Goal: Task Accomplishment & Management: Manage account settings

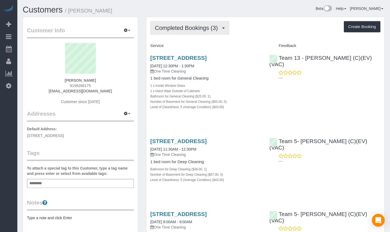
click at [182, 30] on span "Completed Bookings (3)" at bounding box center [188, 28] width 66 height 7
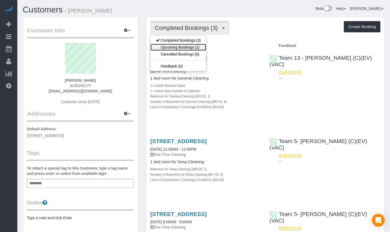
click at [185, 49] on link "Upcoming Bookings (1)" at bounding box center [179, 47] width 56 height 7
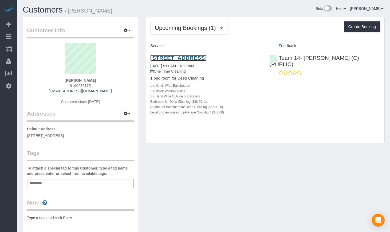
click at [181, 60] on link "5427 S University Ave, Apt B3, Chicago, IL 60615" at bounding box center [178, 58] width 56 height 6
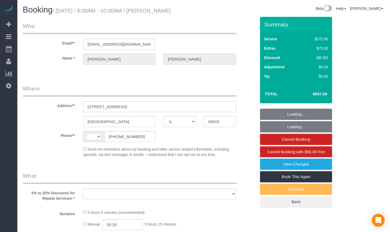
select select "IL"
select select "string:fspay-e1b4e826-9504-4b98-8dab-42cf44e718b5"
select select "string:US"
select select "object:335"
select select "number:1"
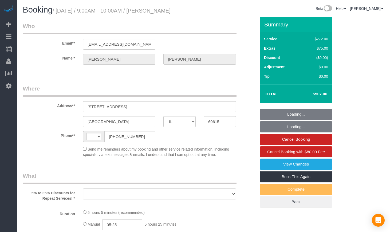
select select "number:66"
select select "number:139"
select select "number:106"
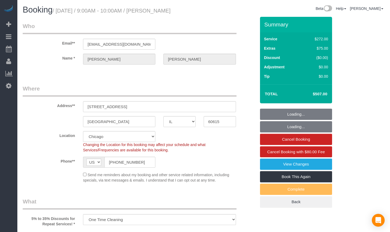
select select "513"
select select "5"
select select "spot1"
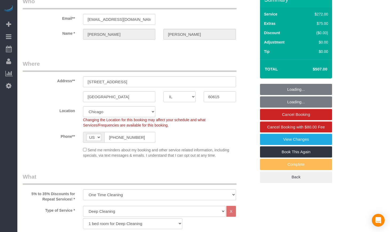
select select "object:1046"
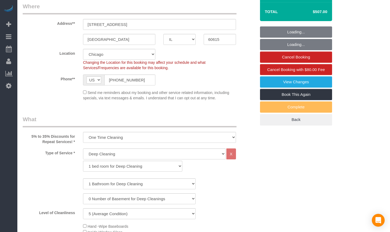
scroll to position [89, 0]
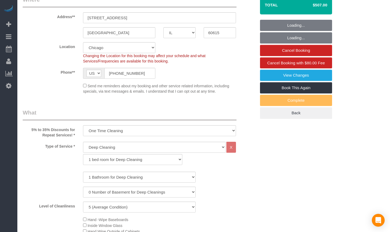
select select "5"
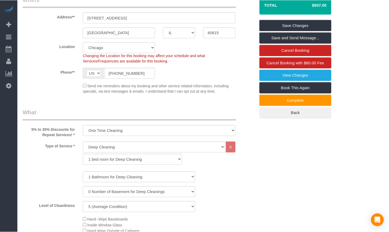
scroll to position [0, 0]
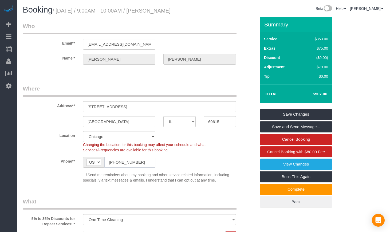
drag, startPoint x: 153, startPoint y: 171, endPoint x: 93, endPoint y: 169, distance: 59.6
click at [93, 168] on div "AF AL DZ AD AO AI AQ AG AR AM AW AU AT AZ BS BH BD BB BY BE BZ BJ BM BT BO BA B…" at bounding box center [119, 162] width 72 height 11
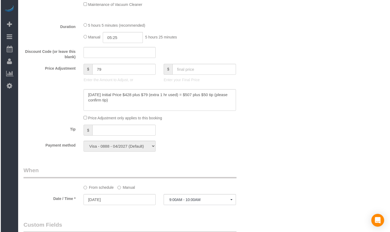
scroll to position [401, 0]
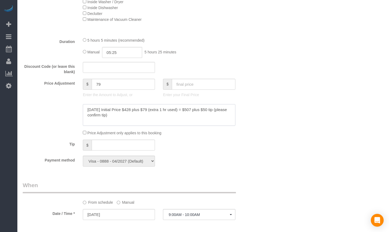
drag, startPoint x: 118, startPoint y: 124, endPoint x: 76, endPoint y: 117, distance: 42.0
click at [76, 117] on div at bounding box center [139, 115] width 241 height 22
click at [65, 126] on div at bounding box center [139, 115] width 241 height 22
drag, startPoint x: 116, startPoint y: 125, endPoint x: 87, endPoint y: 119, distance: 29.3
click at [87, 119] on textarea at bounding box center [159, 115] width 152 height 22
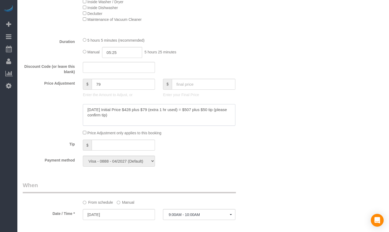
click at [136, 122] on textarea at bounding box center [159, 115] width 152 height 22
drag, startPoint x: 120, startPoint y: 126, endPoint x: 72, endPoint y: 119, distance: 48.5
click at [72, 119] on div at bounding box center [139, 115] width 241 height 22
click at [326, 150] on div "Who Email** [EMAIL_ADDRESS][DOMAIN_NAME] Name * [PERSON_NAME] Where Address** […" at bounding box center [204, 178] width 362 height 1125
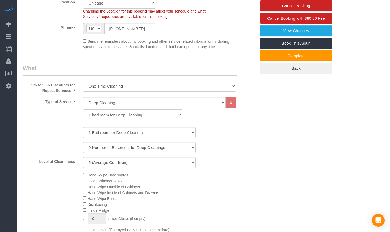
scroll to position [0, 0]
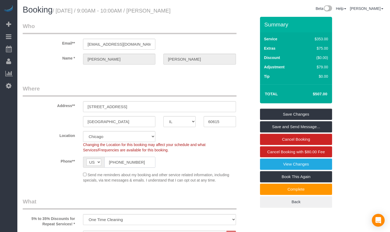
click at [144, 168] on input "[PHONE_NUMBER]" at bounding box center [129, 162] width 51 height 11
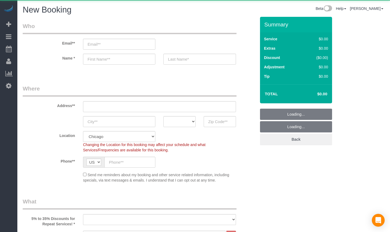
select select "512"
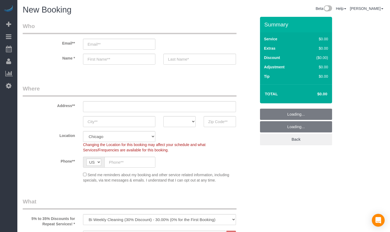
select select "object:1074"
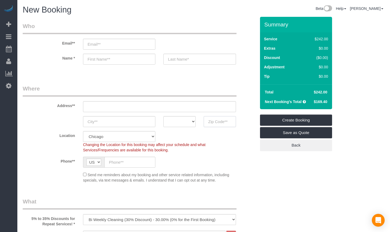
click at [219, 123] on input "text" at bounding box center [220, 121] width 32 height 11
paste input "60614"
type input "60614"
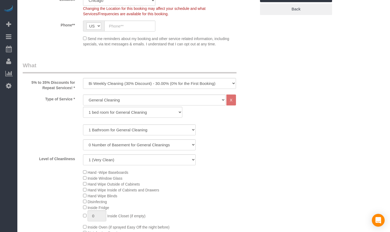
scroll to position [134, 0]
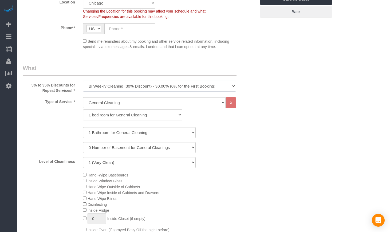
click at [149, 90] on select "One Time Cleaning Weekly Cleaning (35% Discount) - 35.00% (0% for the First Boo…" at bounding box center [159, 86] width 153 height 11
select select "object:1075"
click at [83, 81] on select "One Time Cleaning Weekly Cleaning (35% Discount) - 35.00% (0% for the First Boo…" at bounding box center [159, 86] width 153 height 11
click at [133, 101] on select "General Cleaning Deep Cleaning Move-in / Move-out Cleaning COUNTS Cleaning" at bounding box center [154, 102] width 143 height 11
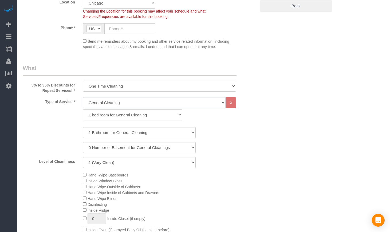
click at [83, 97] on select "General Cleaning Deep Cleaning Move-in / Move-out Cleaning COUNTS Cleaning" at bounding box center [154, 102] width 143 height 11
click at [109, 115] on select "1 bed room for General Cleaning 2 bed room for General Cleaning 3 bed room for …" at bounding box center [132, 115] width 99 height 11
select select "288"
click at [83, 110] on select "1 bed room for General Cleaning 2 bed room for General Cleaning 3 bed room for …" at bounding box center [132, 115] width 99 height 11
click at [104, 127] on select "1 Bathroom for General Cleaning 2 Bathroom for General Cleanings 3 Bathroom for…" at bounding box center [139, 132] width 113 height 11
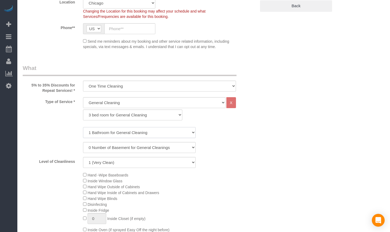
select select "3"
click at [83, 127] on select "1 Bathroom for General Cleaning 2 Bathroom for General Cleanings 3 Bathroom for…" at bounding box center [139, 132] width 113 height 11
click at [111, 160] on select "1 (Very Clean) 2 3 4 5 (Average Condition) 6 7 8 9 10 (Extremely Dirty)" at bounding box center [139, 162] width 113 height 11
select select "4"
click at [83, 157] on select "1 (Very Clean) 2 3 4 5 (Average Condition) 6 7 8 9 10 (Extremely Dirty)" at bounding box center [139, 162] width 113 height 11
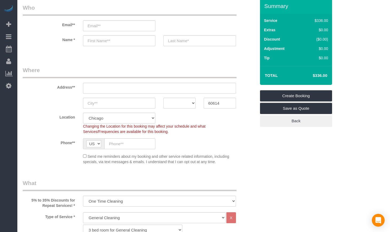
scroll to position [45, 0]
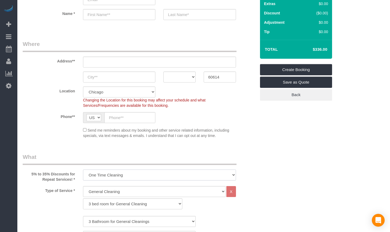
drag, startPoint x: 121, startPoint y: 176, endPoint x: 122, endPoint y: 172, distance: 4.0
click at [121, 176] on select "One Time Cleaning Weekly Cleaning (35% Discount) - 35.00% (0% for the First Boo…" at bounding box center [159, 175] width 153 height 11
click at [83, 170] on select "One Time Cleaning Weekly Cleaning (35% Discount) - 35.00% (0% for the First Boo…" at bounding box center [159, 175] width 153 height 11
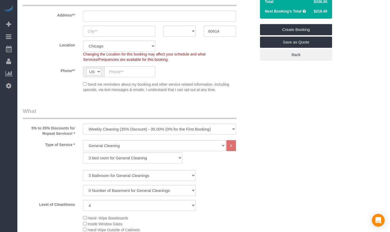
scroll to position [89, 0]
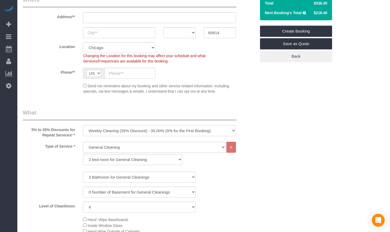
click at [133, 134] on select "One Time Cleaning Weekly Cleaning (35% Discount) - 35.00% (0% for the First Boo…" at bounding box center [159, 130] width 153 height 11
select select "object:1074"
click at [83, 125] on select "One Time Cleaning Weekly Cleaning (35% Discount) - 35.00% (0% for the First Boo…" at bounding box center [159, 130] width 153 height 11
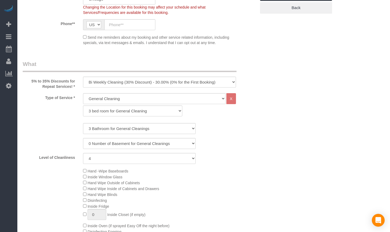
scroll to position [134, 0]
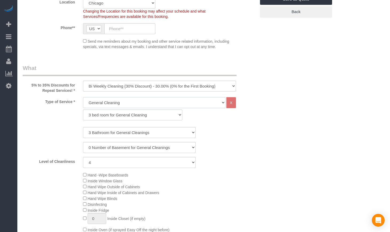
click at [164, 107] on select "General Cleaning Deep Cleaning Move-in / Move-out Cleaning COUNTS Cleaning" at bounding box center [154, 102] width 143 height 11
click at [162, 107] on select "General Cleaning Deep Cleaning Move-in / Move-out Cleaning COUNTS Cleaning" at bounding box center [154, 102] width 143 height 11
click at [132, 100] on select "General Cleaning Deep Cleaning Move-in / Move-out Cleaning COUNTS Cleaning" at bounding box center [154, 102] width 143 height 11
select select "513"
click at [83, 97] on select "General Cleaning Deep Cleaning Move-in / Move-out Cleaning COUNTS Cleaning" at bounding box center [154, 102] width 143 height 11
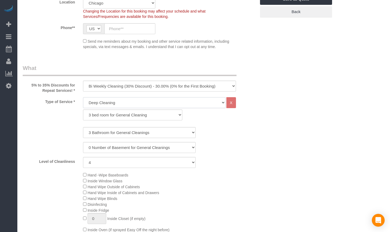
select select "291"
select select "4"
click at [123, 105] on select "General Cleaning Deep Cleaning Move-in / Move-out Cleaning COUNTS Cleaning" at bounding box center [154, 102] width 143 height 11
select select "512"
click at [83, 97] on select "General Cleaning Deep Cleaning Move-in / Move-out Cleaning COUNTS Cleaning" at bounding box center [154, 102] width 143 height 11
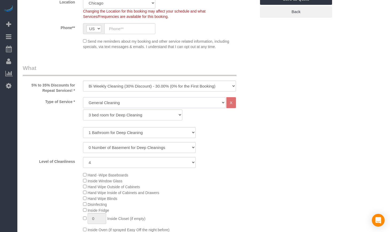
select select "286"
select select "4"
click at [153, 84] on select "One Time Cleaning Weekly Cleaning (35% Discount) - 35.00% (0% for the First Boo…" at bounding box center [159, 86] width 153 height 11
click at [83, 81] on select "One Time Cleaning Weekly Cleaning (35% Discount) - 35.00% (0% for the First Boo…" at bounding box center [159, 86] width 153 height 11
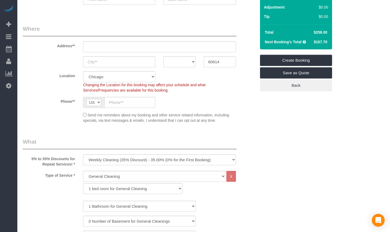
scroll to position [45, 0]
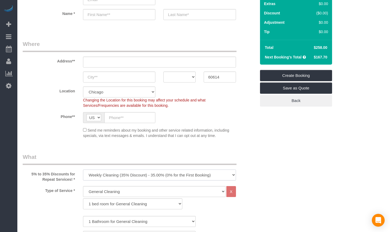
drag, startPoint x: 109, startPoint y: 171, endPoint x: 107, endPoint y: 177, distance: 6.3
click at [109, 171] on select "One Time Cleaning Weekly Cleaning (35% Discount) - 35.00% (0% for the First Boo…" at bounding box center [159, 175] width 153 height 11
click at [83, 170] on select "One Time Cleaning Weekly Cleaning (35% Discount) - 35.00% (0% for the First Boo…" at bounding box center [159, 175] width 153 height 11
click at [143, 178] on select "One Time Cleaning Weekly Cleaning (35% Discount) - 35.00% (0% for the First Boo…" at bounding box center [159, 175] width 153 height 11
click at [83, 170] on select "One Time Cleaning Weekly Cleaning (35% Discount) - 35.00% (0% for the First Boo…" at bounding box center [159, 175] width 153 height 11
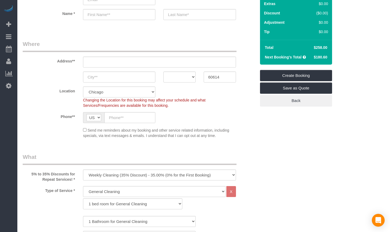
click at [137, 175] on select "One Time Cleaning Weekly Cleaning (35% Discount) - 35.00% (0% for the First Boo…" at bounding box center [159, 175] width 153 height 11
select select "object:1074"
click at [83, 170] on select "One Time Cleaning Weekly Cleaning (35% Discount) - 35.00% (0% for the First Boo…" at bounding box center [159, 175] width 153 height 11
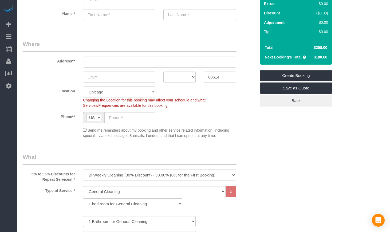
drag, startPoint x: 254, startPoint y: 64, endPoint x: 348, endPoint y: 105, distance: 102.9
drag, startPoint x: 335, startPoint y: 123, endPoint x: 269, endPoint y: 90, distance: 73.6
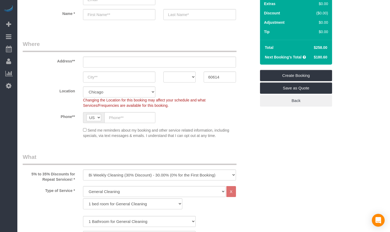
drag, startPoint x: 251, startPoint y: 68, endPoint x: 362, endPoint y: 103, distance: 116.3
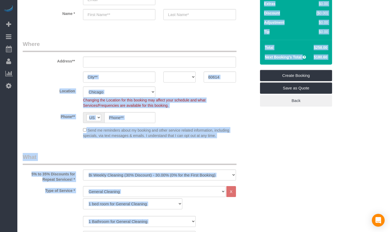
drag, startPoint x: 253, startPoint y: 66, endPoint x: 345, endPoint y: 112, distance: 102.8
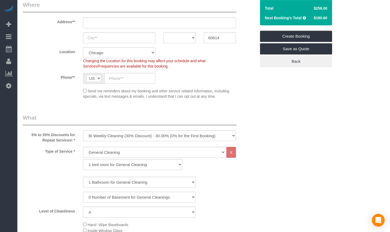
scroll to position [0, 0]
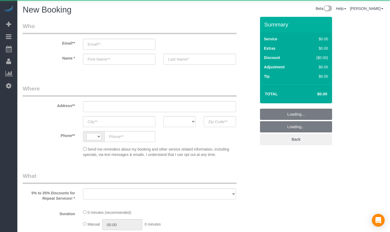
select select "object:299"
select select "string:US"
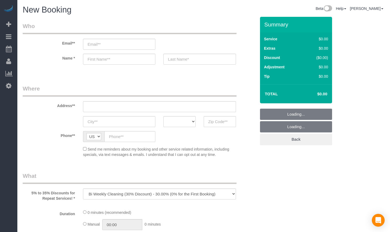
select select "512"
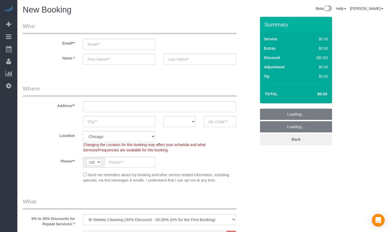
select select "object:1074"
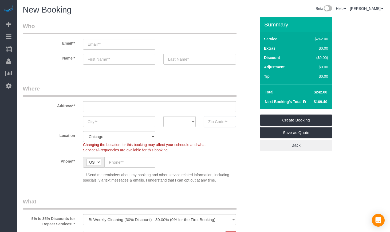
click at [224, 120] on input "text" at bounding box center [220, 121] width 32 height 11
paste input "60615"
type input "60615"
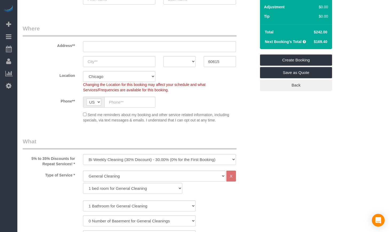
scroll to position [89, 0]
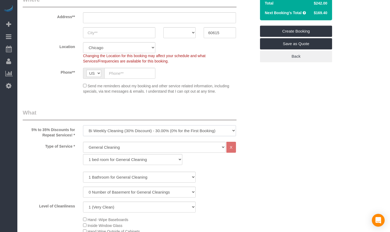
click at [131, 131] on select "One Time Cleaning Weekly Cleaning (35% Discount) - 35.00% (0% for the First Boo…" at bounding box center [159, 130] width 153 height 11
click at [83, 125] on select "One Time Cleaning Weekly Cleaning (35% Discount) - 35.00% (0% for the First Boo…" at bounding box center [159, 130] width 153 height 11
click at [123, 129] on select "One Time Cleaning Weekly Cleaning (35% Discount) - 35.00% (0% for the First Boo…" at bounding box center [159, 130] width 153 height 11
select select "object:1074"
click at [83, 125] on select "One Time Cleaning Weekly Cleaning (35% Discount) - 35.00% (0% for the First Boo…" at bounding box center [159, 130] width 153 height 11
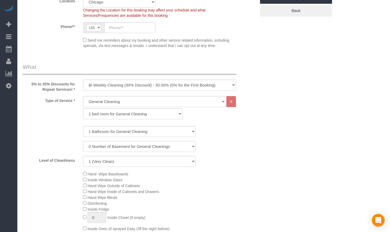
scroll to position [178, 0]
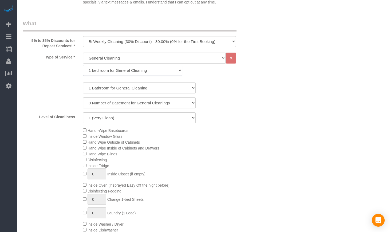
click at [120, 68] on select "1 bed room for General Cleaning 2 bed room for General Cleaning 3 bed room for …" at bounding box center [132, 70] width 99 height 11
select select "288"
click at [83, 65] on select "1 bed room for General Cleaning 2 bed room for General Cleaning 3 bed room for …" at bounding box center [132, 70] width 99 height 11
click at [106, 89] on select "1 Bathroom for General Cleaning 2 Bathroom for General Cleanings 3 Bathroom for…" at bounding box center [139, 88] width 113 height 11
click at [83, 83] on select "1 Bathroom for General Cleaning 2 Bathroom for General Cleanings 3 Bathroom for…" at bounding box center [139, 88] width 113 height 11
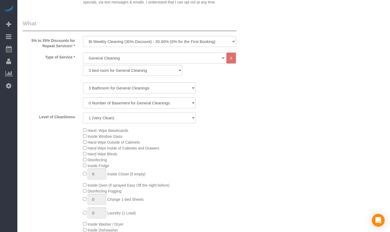
click at [163, 118] on select "1 (Very Clean) 2 3 4 5 (Average Condition) 6 7 8 9 10 (Extremely Dirty)" at bounding box center [139, 117] width 113 height 11
click at [126, 89] on select "1 Bathroom for General Cleaning 2 Bathroom for General Cleanings 3 Bathroom for…" at bounding box center [139, 88] width 113 height 11
select select "2"
click at [83, 83] on select "1 Bathroom for General Cleaning 2 Bathroom for General Cleanings 3 Bathroom for…" at bounding box center [139, 88] width 113 height 11
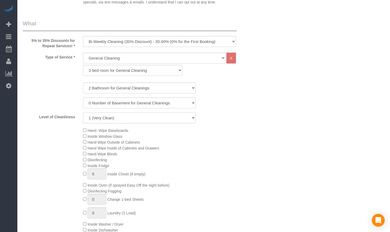
click at [134, 120] on select "1 (Very Clean) 2 3 4 5 (Average Condition) 6 7 8 9 10 (Extremely Dirty)" at bounding box center [139, 117] width 113 height 11
click at [115, 118] on select "1 (Very Clean) 2 3 4 5 (Average Condition) 6 7 8 9 10 (Extremely Dirty)" at bounding box center [139, 117] width 113 height 11
click at [125, 125] on div "Type of Service * General Cleaning Deep Cleaning Move-in / Move-out Cleaning CO…" at bounding box center [140, 154] width 234 height 203
click at [122, 121] on select "1 (Very Clean) 2 3 4 5 (Average Condition) 6 7 8 9 10 (Extremely Dirty)" at bounding box center [139, 117] width 113 height 11
click at [83, 112] on select "1 (Very Clean) 2 3 4 5 (Average Condition) 6 7 8 9 10 (Extremely Dirty)" at bounding box center [139, 117] width 113 height 11
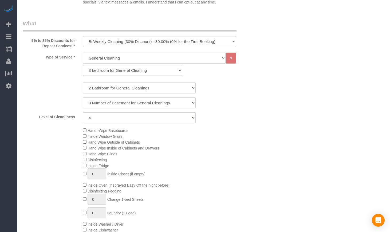
click at [134, 121] on select "1 (Very Clean) 2 3 4 5 (Average Condition) 6 7 8 9 10 (Extremely Dirty)" at bounding box center [139, 117] width 113 height 11
click at [83, 112] on select "1 (Very Clean) 2 3 4 5 (Average Condition) 6 7 8 9 10 (Extremely Dirty)" at bounding box center [139, 117] width 113 height 11
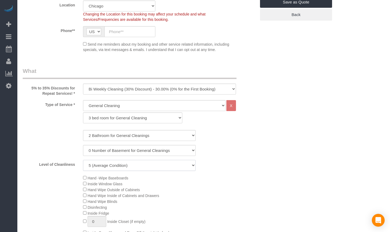
scroll to position [134, 0]
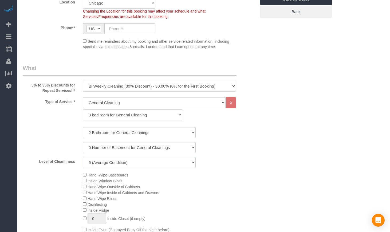
click at [119, 162] on select "1 (Very Clean) 2 3 4 5 (Average Condition) 6 7 8 9 10 (Extremely Dirty)" at bounding box center [139, 162] width 113 height 11
select select "6"
click at [83, 157] on select "1 (Very Clean) 2 3 4 5 (Average Condition) 6 7 8 9 10 (Extremely Dirty)" at bounding box center [139, 162] width 113 height 11
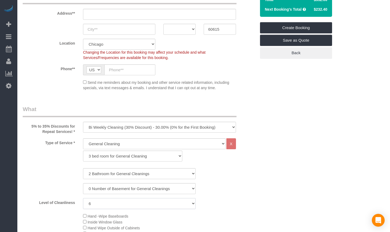
scroll to position [0, 0]
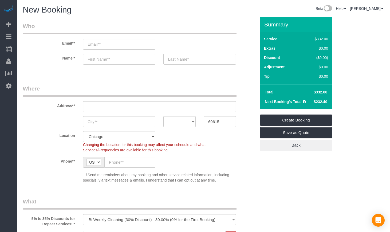
drag, startPoint x: 309, startPoint y: 91, endPoint x: 328, endPoint y: 91, distance: 19.0
click at [328, 91] on tr "Total $332.00" at bounding box center [296, 92] width 67 height 10
copy tr "$332.00"
click at [333, 90] on div "Summary Service $332.00 Extras $0.00 Discount ($0.00) Adjustment $0.00 Tip $0.00" at bounding box center [301, 89] width 91 height 145
drag, startPoint x: 330, startPoint y: 91, endPoint x: 303, endPoint y: 91, distance: 27.0
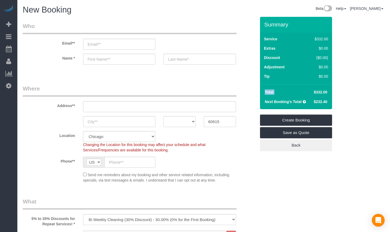
click at [303, 91] on div "Total $332.00 Next Booking's Total $232.40" at bounding box center [296, 96] width 72 height 25
click at [313, 91] on td "$332.00" at bounding box center [320, 92] width 19 height 10
drag, startPoint x: 314, startPoint y: 92, endPoint x: 329, endPoint y: 92, distance: 15.0
click at [329, 92] on td "$332.00" at bounding box center [320, 92] width 19 height 10
copy span "$332.00"
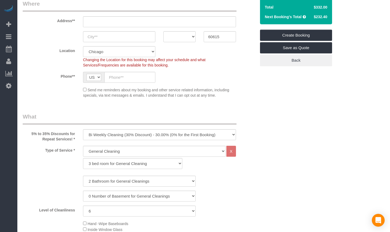
scroll to position [89, 0]
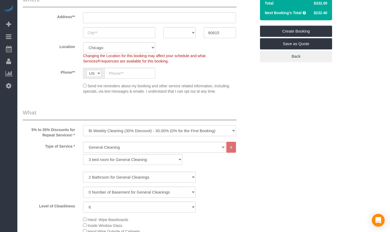
click at [153, 127] on select "One Time Cleaning Weekly Cleaning (35% Discount) - 35.00% (0% for the First Boo…" at bounding box center [159, 130] width 153 height 11
select select "object:1076"
click at [83, 125] on select "One Time Cleaning Weekly Cleaning (35% Discount) - 35.00% (0% for the First Boo…" at bounding box center [159, 130] width 153 height 11
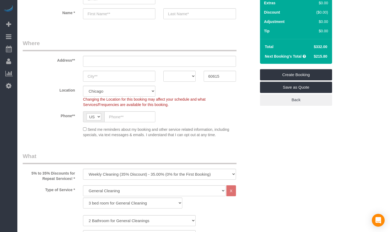
scroll to position [45, 0]
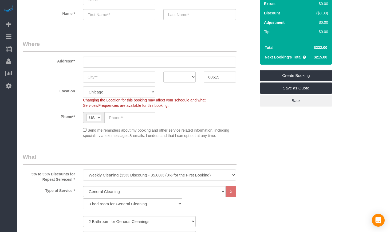
drag, startPoint x: 327, startPoint y: 57, endPoint x: 309, endPoint y: 57, distance: 18.4
click at [309, 57] on tr "Next Booking's Total $215.80" at bounding box center [296, 57] width 67 height 10
copy tr "$215.80"
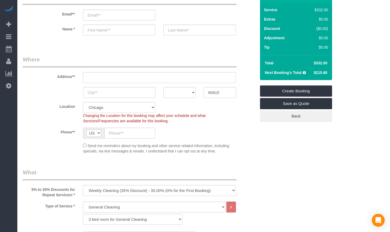
scroll to position [0, 0]
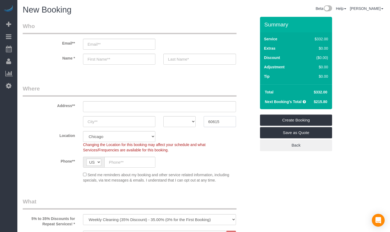
click at [217, 124] on input "60615" at bounding box center [220, 121] width 32 height 11
paste input "004"
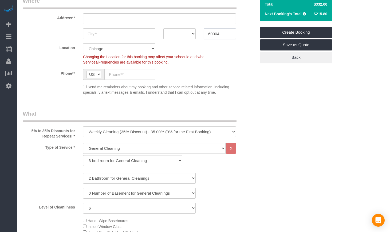
scroll to position [89, 0]
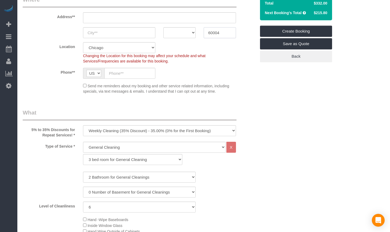
type input "60004"
click at [116, 161] on select "1 bed room for General Cleaning 2 bed room for General Cleaning 3 bed room for …" at bounding box center [132, 159] width 99 height 11
select select "289"
click at [83, 154] on select "1 bed room for General Cleaning 2 bed room for General Cleaning 3 bed room for …" at bounding box center [132, 159] width 99 height 11
select select "2"
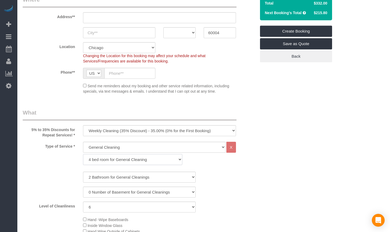
select select "6"
click at [117, 130] on select "One Time Cleaning Weekly Cleaning (35% Discount) - 35.00% (0% for the First Boo…" at bounding box center [159, 130] width 153 height 11
select select "object:1075"
click at [83, 125] on select "One Time Cleaning Weekly Cleaning (35% Discount) - 35.00% (0% for the First Boo…" at bounding box center [159, 130] width 153 height 11
click at [105, 178] on select "1 Bathroom for General Cleaning 2 Bathroom for General Cleanings 3 Bathroom for…" at bounding box center [139, 177] width 113 height 11
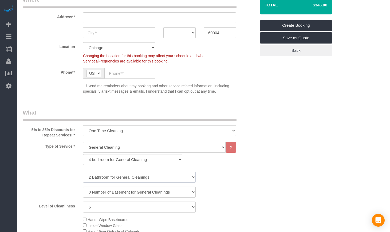
select select "5"
click at [83, 172] on select "1 Bathroom for General Cleaning 2 Bathroom for General Cleanings 3 Bathroom for…" at bounding box center [139, 177] width 113 height 11
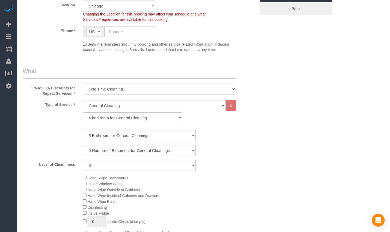
scroll to position [134, 0]
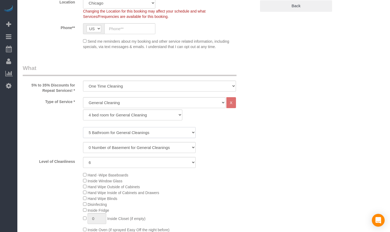
click at [94, 132] on select "1 Bathroom for General Cleaning 2 Bathroom for General Cleanings 3 Bathroom for…" at bounding box center [139, 132] width 113 height 11
click at [102, 161] on select "1 (Very Clean) 2 3 4 5 (Average Condition) 6 7 8 9 10 (Extremely Dirty)" at bounding box center [139, 162] width 113 height 11
click at [83, 157] on select "1 (Very Clean) 2 3 4 5 (Average Condition) 6 7 8 9 10 (Extremely Dirty)" at bounding box center [139, 162] width 113 height 11
drag, startPoint x: 265, startPoint y: 152, endPoint x: 284, endPoint y: 157, distance: 19.6
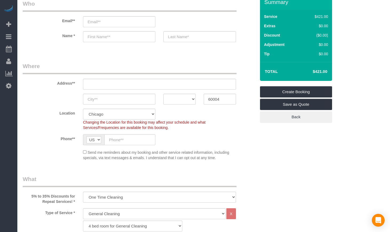
scroll to position [134, 0]
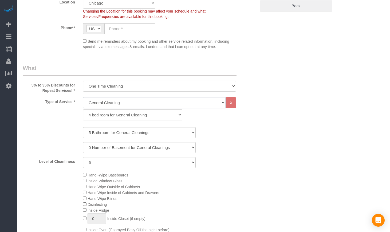
click at [135, 101] on select "General Cleaning Deep Cleaning Move-in / Move-out Cleaning COUNTS Cleaning" at bounding box center [154, 102] width 143 height 11
drag, startPoint x: 135, startPoint y: 101, endPoint x: 136, endPoint y: 89, distance: 12.1
click at [135, 101] on select "General Cleaning Deep Cleaning Move-in / Move-out Cleaning COUNTS Cleaning" at bounding box center [154, 102] width 143 height 11
click at [138, 81] on select "One Time Cleaning Weekly Cleaning (35% Discount) - 35.00% (0% for the First Boo…" at bounding box center [159, 86] width 153 height 11
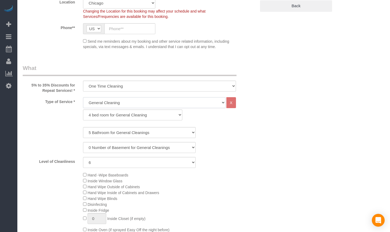
click at [125, 103] on select "General Cleaning Deep Cleaning Move-in / Move-out Cleaning COUNTS Cleaning" at bounding box center [154, 102] width 143 height 11
select select "513"
click at [83, 97] on select "General Cleaning Deep Cleaning Move-in / Move-out Cleaning COUNTS Cleaning" at bounding box center [154, 102] width 143 height 11
select select "291"
select select "6"
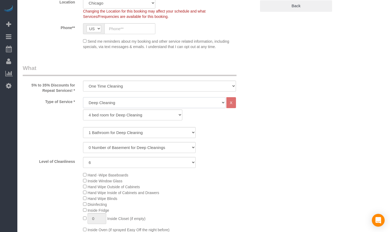
click at [121, 106] on select "General Cleaning Deep Cleaning Move-in / Move-out Cleaning COUNTS Cleaning" at bounding box center [154, 102] width 143 height 11
select select "514"
click at [83, 97] on select "General Cleaning Deep Cleaning Move-in / Move-out Cleaning COUNTS Cleaning" at bounding box center [154, 102] width 143 height 11
select select "296"
select select "6"
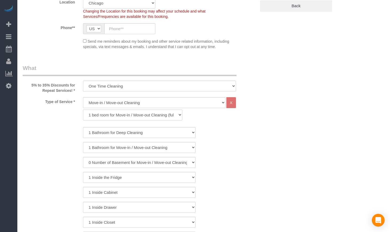
click at [121, 115] on select "1 bed room for Move-in / Move-out Cleaning (full scale) 2 bed room for Move-in …" at bounding box center [132, 115] width 99 height 11
select select "299"
click at [83, 110] on select "1 bed room for Move-in / Move-out Cleaning (full scale) 2 bed room for Move-in …" at bounding box center [132, 115] width 99 height 11
select select "6"
click at [120, 151] on select "0 Number of Basement for Move-in / Move-out Cleanings 1 Number of Basement for …" at bounding box center [139, 147] width 113 height 11
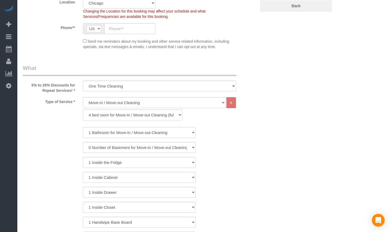
click at [119, 133] on select "1 Bathroom for Move-in / Move-out Cleaning 2 Bathroom for Move-in / Move-out Cl…" at bounding box center [139, 132] width 113 height 11
select select "5"
click at [83, 127] on select "1 Bathroom for Move-in / Move-out Cleaning 2 Bathroom for Move-in / Move-out Cl…" at bounding box center [139, 132] width 113 height 11
click at [232, 168] on div "1 Bathroom for Move-in / Move-out Cleaning 2 Bathroom for Move-in / Move-out Cl…" at bounding box center [140, 207] width 234 height 161
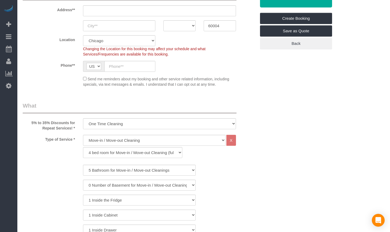
scroll to position [178, 0]
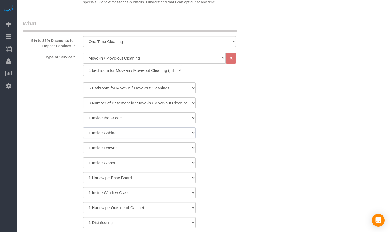
click at [145, 135] on select "1 Inside Cabinet" at bounding box center [139, 132] width 113 height 11
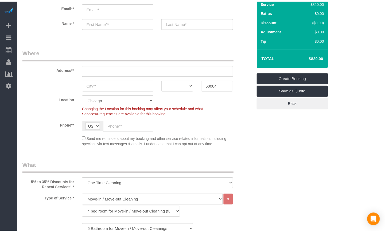
scroll to position [134, 0]
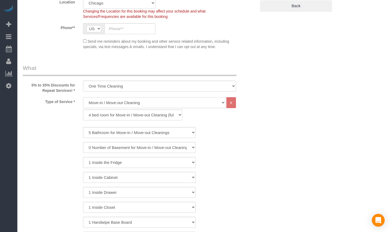
click at [126, 104] on select "General Cleaning Deep Cleaning Move-in / Move-out Cleaning COUNTS Cleaning" at bounding box center [154, 102] width 143 height 11
click at [145, 120] on div "General Cleaning Deep Cleaning Move-in / Move-out Cleaning COUNTS Cleaning X 1 …" at bounding box center [159, 110] width 161 height 26
click at [146, 116] on select "1 bed room for Move-in / Move-out Cleaning (full scale) 2 bed room for Move-in …" at bounding box center [132, 115] width 99 height 11
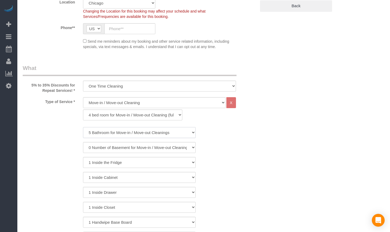
click at [136, 132] on select "1 Bathroom for Move-in / Move-out Cleaning 2 Bathroom for Move-in / Move-out Cl…" at bounding box center [139, 132] width 113 height 11
click at [140, 118] on select "1 bed room for Move-in / Move-out Cleaning (full scale) 2 bed room for Move-in …" at bounding box center [132, 115] width 99 height 11
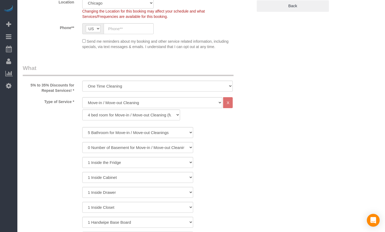
click at [251, 119] on div "Type of Service * General Cleaning Deep Cleaning Move-in / Move-out Cleaning CO…" at bounding box center [138, 110] width 238 height 26
click at [158, 115] on select "1 bed room for Move-in / Move-out Cleaning (full scale) 2 bed room for Move-in …" at bounding box center [131, 115] width 98 height 11
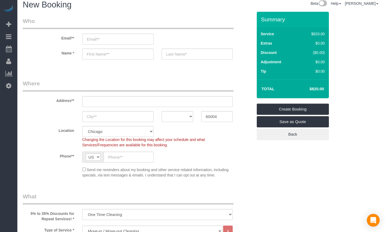
scroll to position [0, 0]
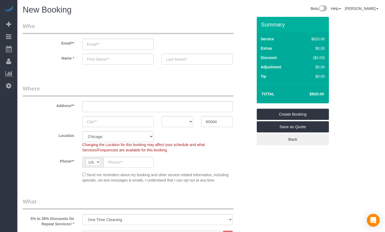
drag, startPoint x: 317, startPoint y: 95, endPoint x: 337, endPoint y: 97, distance: 19.9
click at [337, 97] on div "Summary Service $820.00 Extras $0.00 Discount ($0.00) Adjustment $0.00 Tip $0.00" at bounding box center [297, 86] width 89 height 139
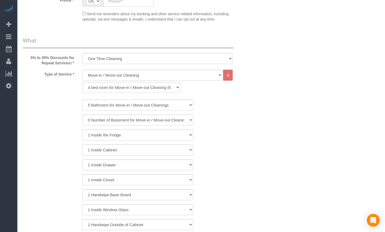
scroll to position [178, 0]
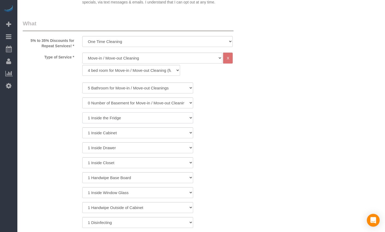
drag, startPoint x: 104, startPoint y: 116, endPoint x: 103, endPoint y: 122, distance: 5.8
click at [104, 116] on select "1 Inside the Fridge" at bounding box center [137, 117] width 111 height 11
click at [101, 136] on select "1 Inside Cabinet" at bounding box center [137, 132] width 111 height 11
click at [86, 158] on select "1 Inside Closet" at bounding box center [137, 162] width 111 height 11
click at [46, 159] on div "1 Inside Closet" at bounding box center [138, 162] width 238 height 11
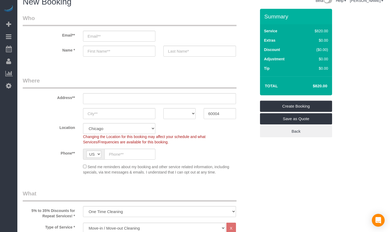
scroll to position [0, 0]
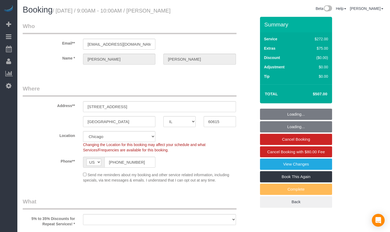
select select "IL"
select select "string:fspay-e1b4e826-9504-4b98-8dab-42cf44e718b5"
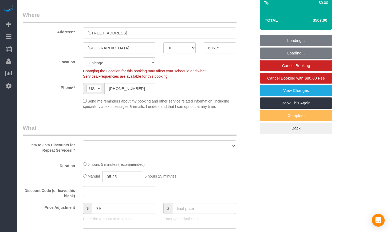
select select "object:808"
select select "number:1"
select select "number:66"
select select "number:139"
select select "number:106"
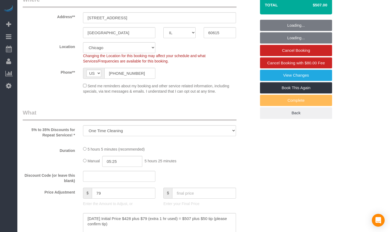
select select "object:896"
select select "513"
select select "5"
select select "spot1"
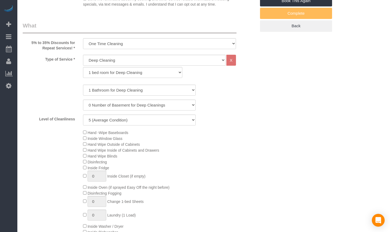
scroll to position [178, 0]
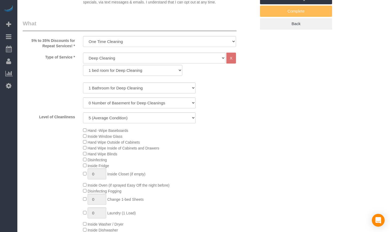
select select "5"
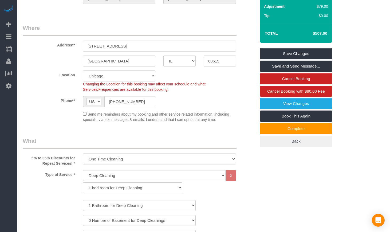
scroll to position [45, 0]
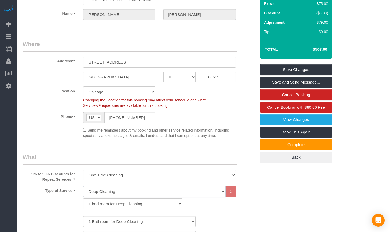
click at [154, 197] on select "General Cleaning Deep Cleaning Move-in / Move-out Cleaning COUNTS Cleaning" at bounding box center [154, 191] width 143 height 11
select select "512"
click at [83, 195] on select "General Cleaning Deep Cleaning Move-in / Move-out Cleaning COUNTS Cleaning" at bounding box center [154, 191] width 143 height 11
select select "286"
select select "5"
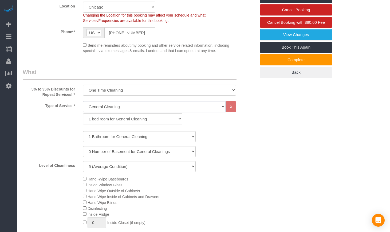
scroll to position [134, 0]
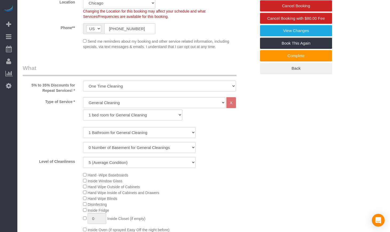
click at [84, 183] on span "Inside Window Glass" at bounding box center [103, 181] width 40 height 4
click at [84, 189] on span "Hand Wipe Outside of Cabinets" at bounding box center [111, 187] width 57 height 4
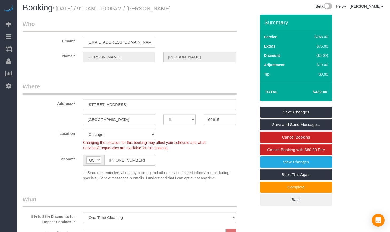
scroll to position [0, 0]
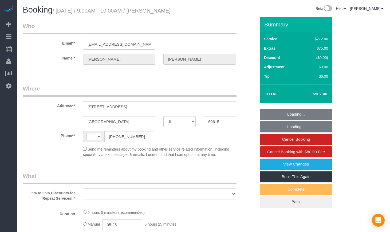
select select "IL"
select select "string:fspay-e1b4e826-9504-4b98-8dab-42cf44e718b5"
select select "string:[GEOGRAPHIC_DATA]"
select select "number:1"
select select "number:66"
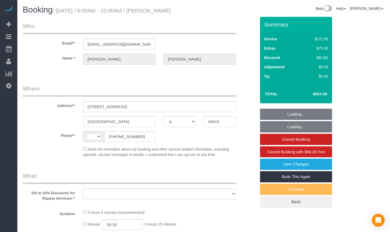
select select "number:139"
select select "number:106"
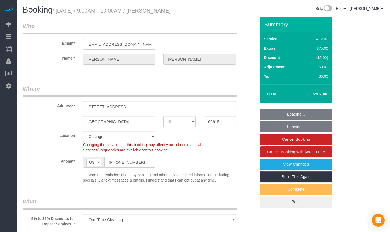
select select "object:808"
select select "spot1"
select select "513"
select select "5"
select select "object:1046"
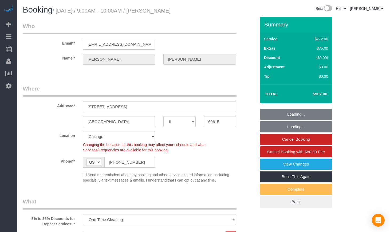
select select "5"
